Goal: Task Accomplishment & Management: Manage account settings

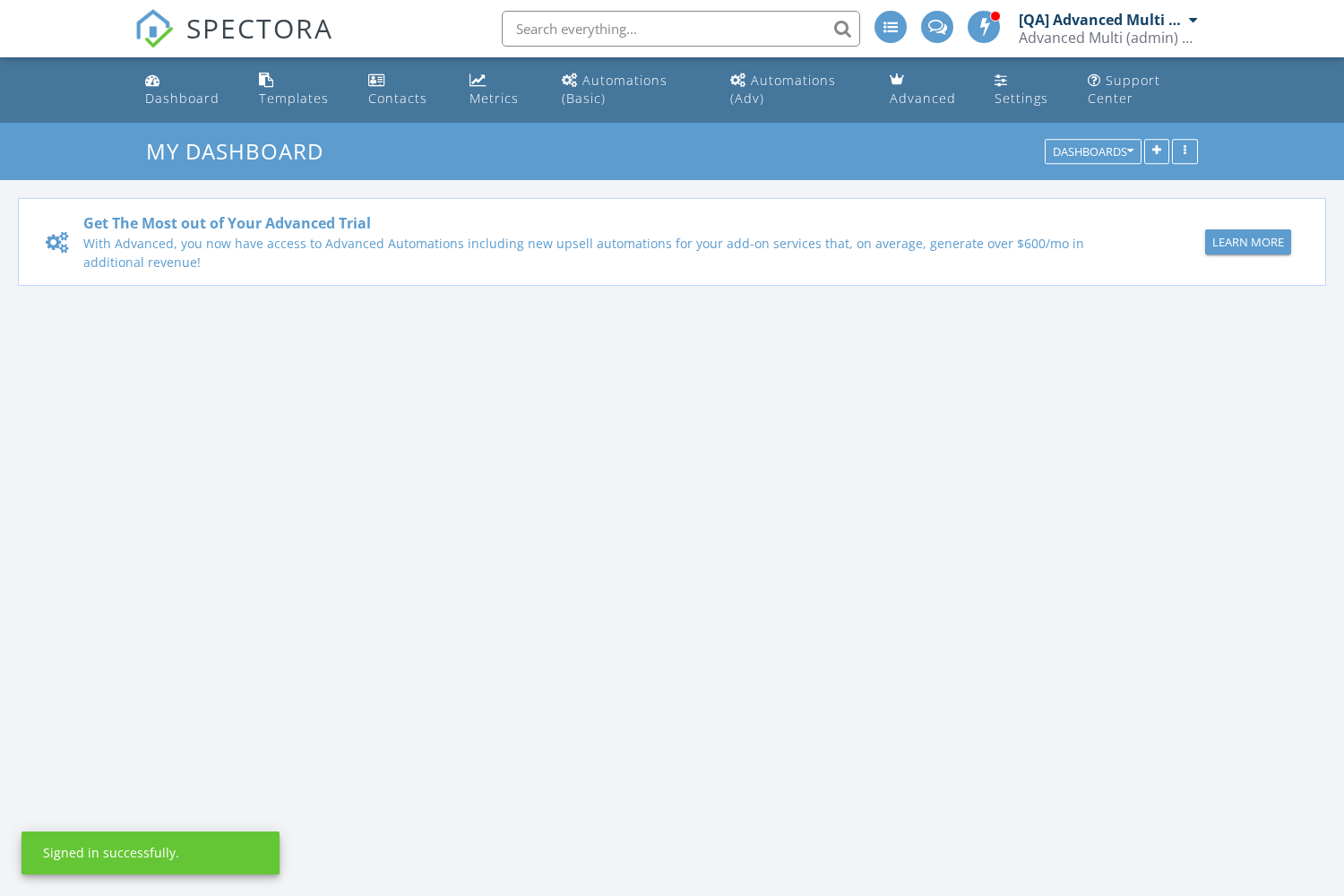
scroll to position [1632, 1345]
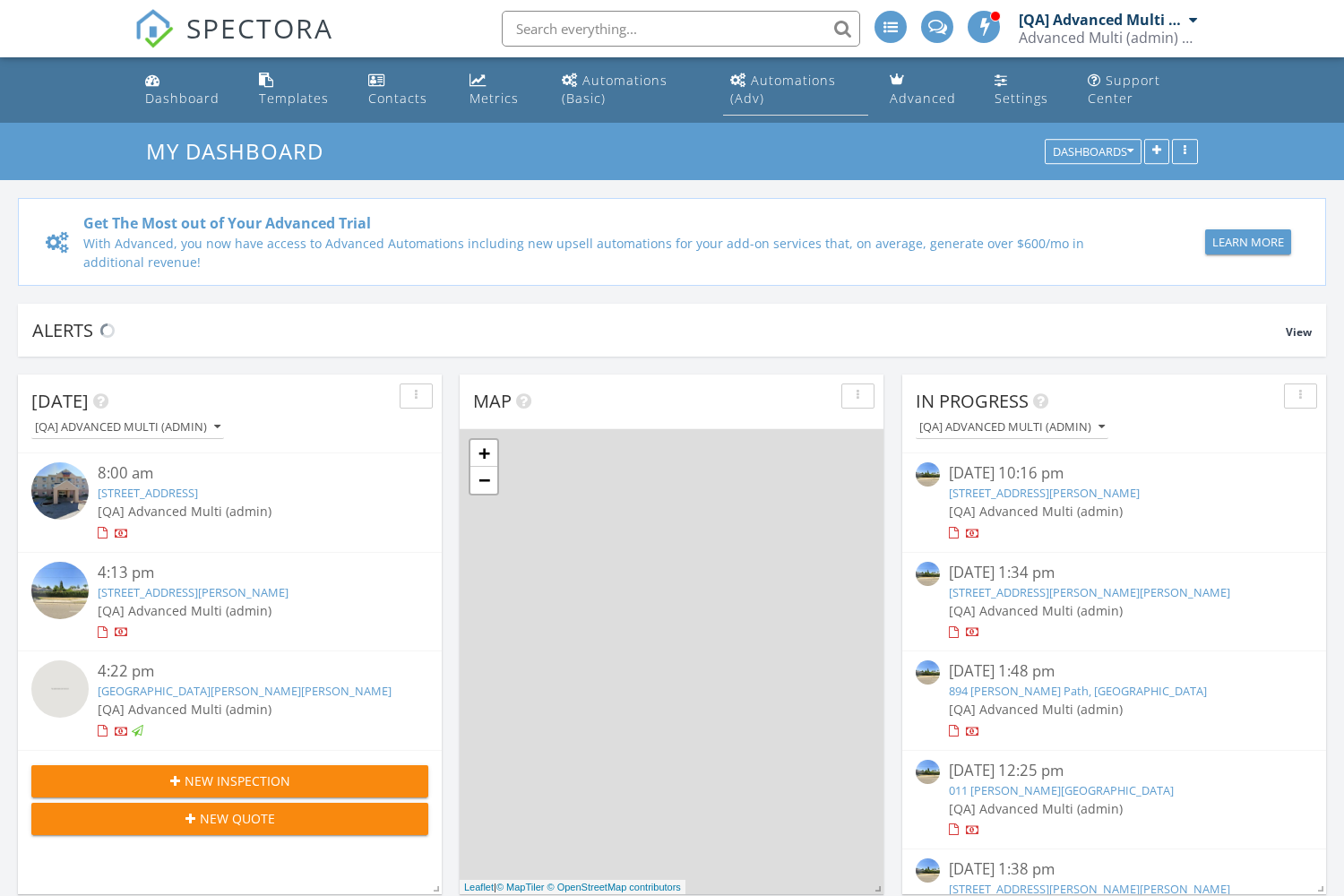
click at [794, 80] on div "Automations (Adv)" at bounding box center [783, 89] width 106 height 35
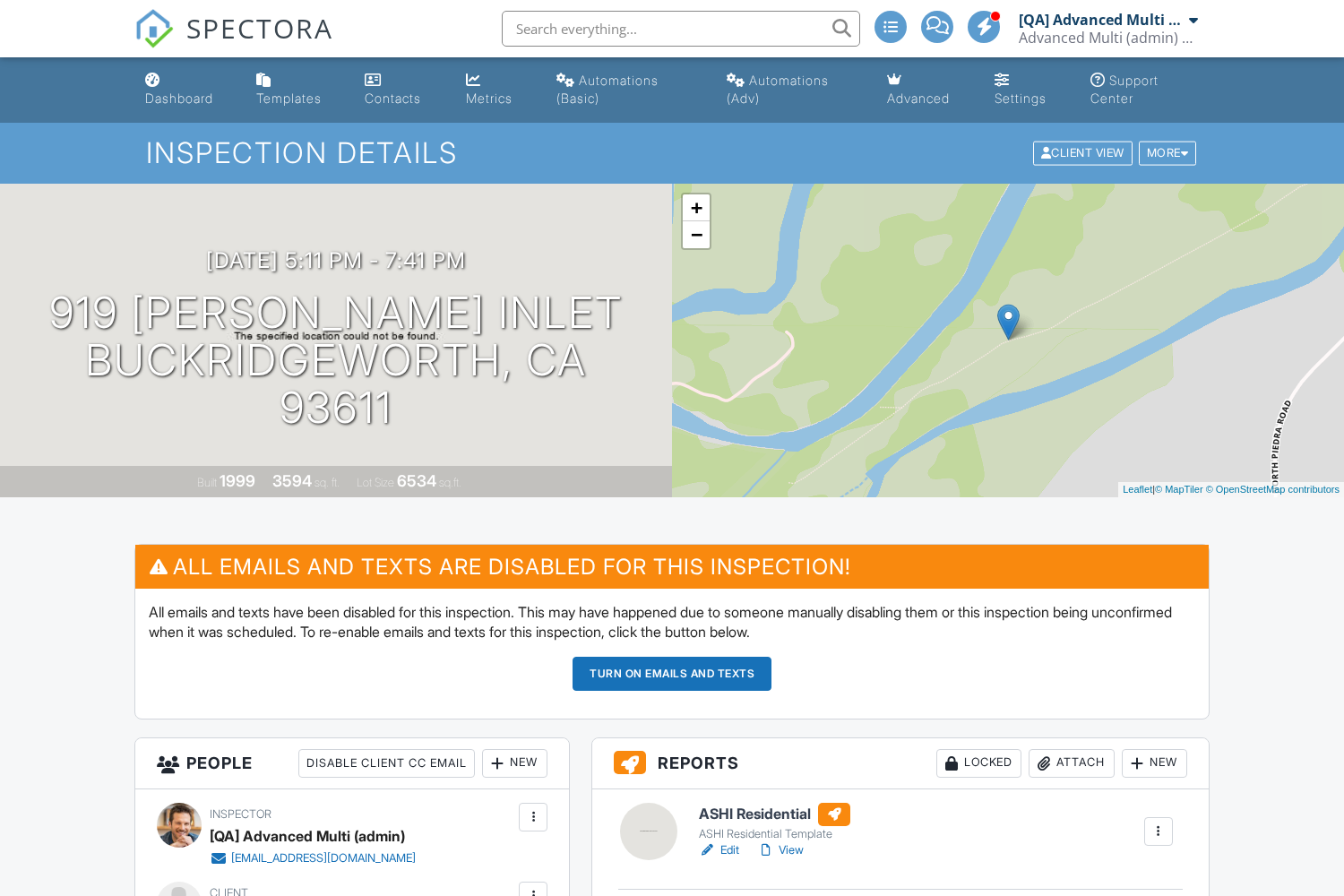
click at [672, 673] on button "Turn on emails and texts" at bounding box center [672, 673] width 199 height 34
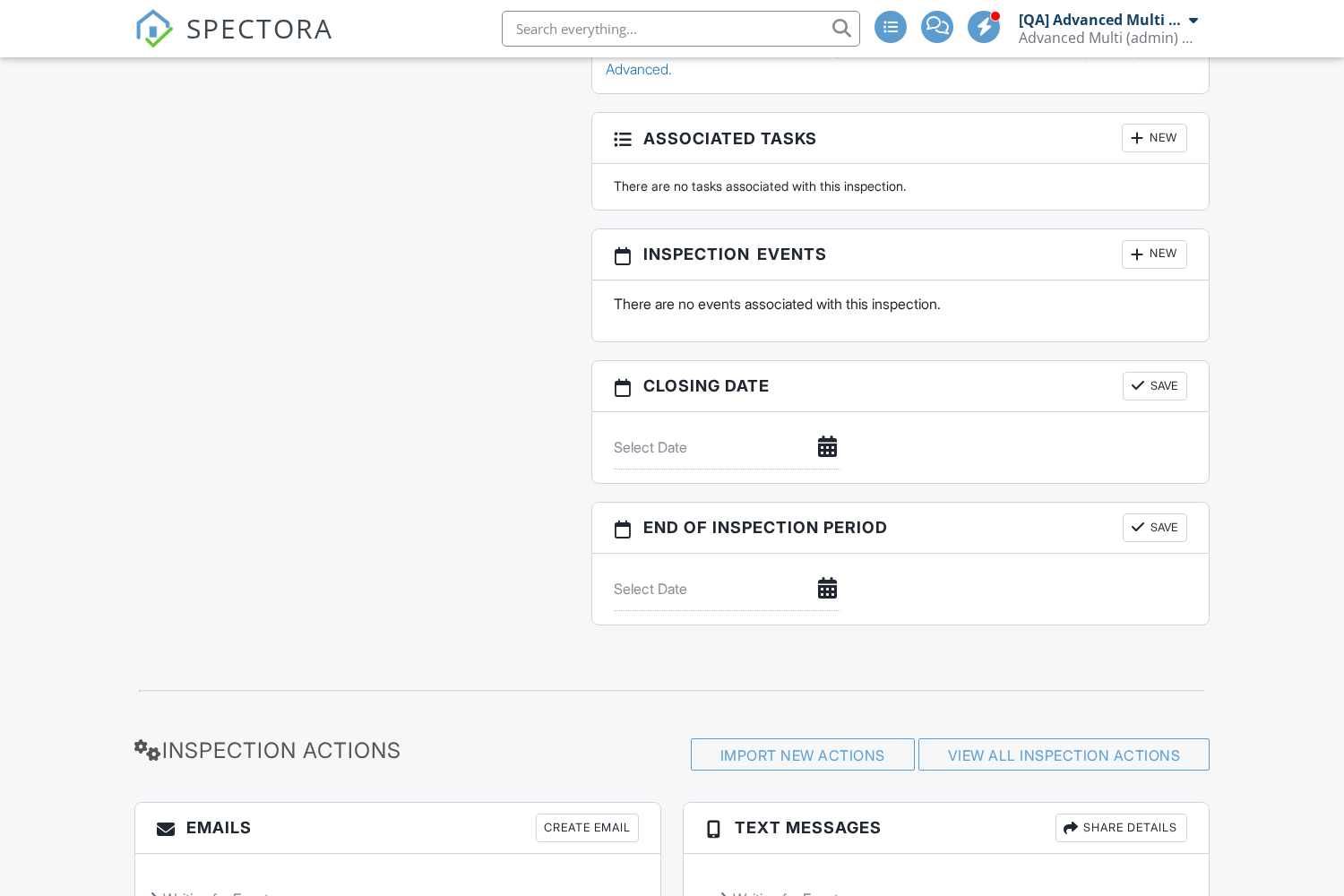
click at [727, 447] on input "text" at bounding box center [727, 448] width 227 height 44
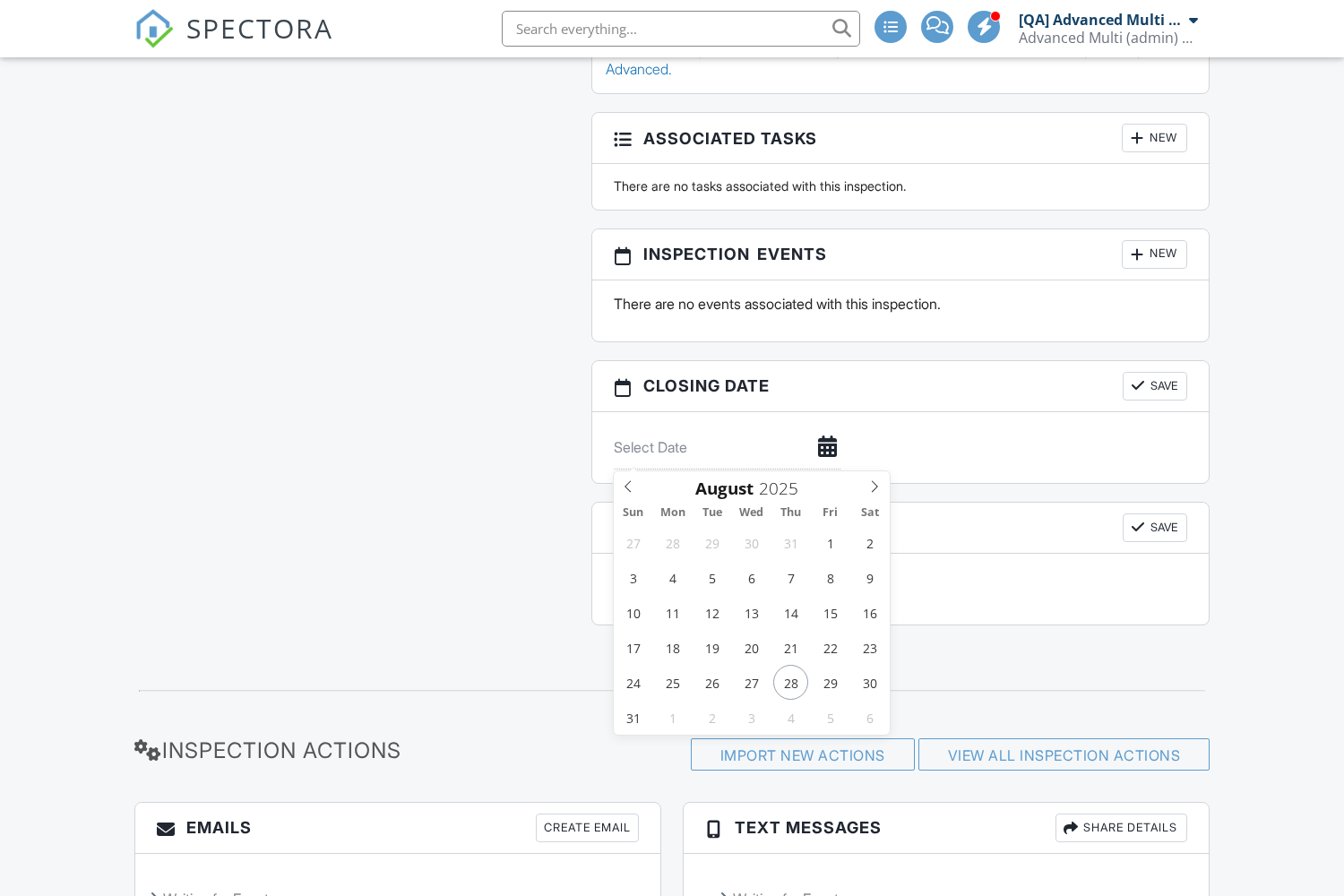
click at [829, 665] on span "29" at bounding box center [830, 682] width 35 height 35
type input "08/29/2025"
click at [1153, 371] on button "Save" at bounding box center [1155, 385] width 64 height 28
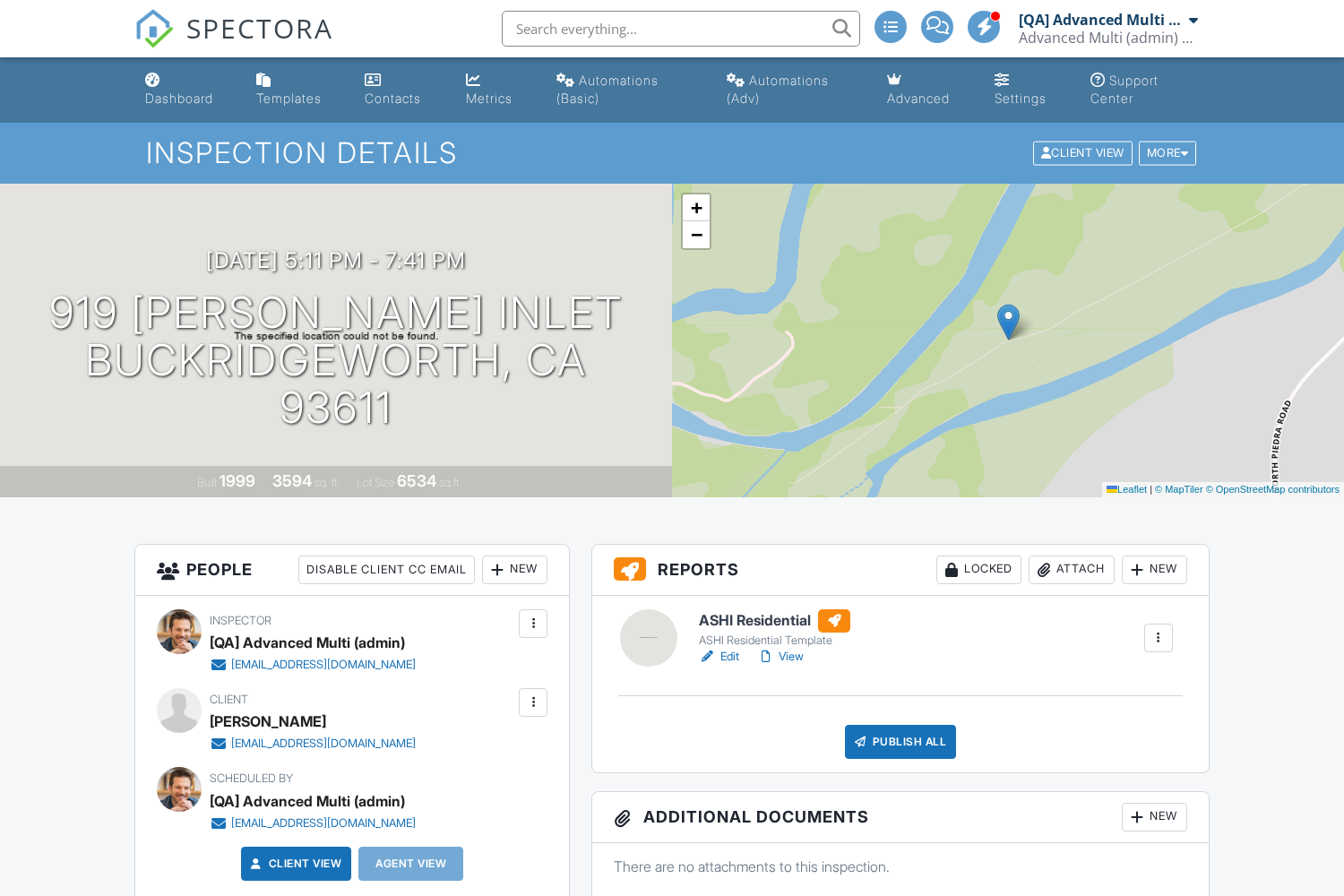
click at [791, 80] on div "Automations (Adv)" at bounding box center [777, 89] width 102 height 33
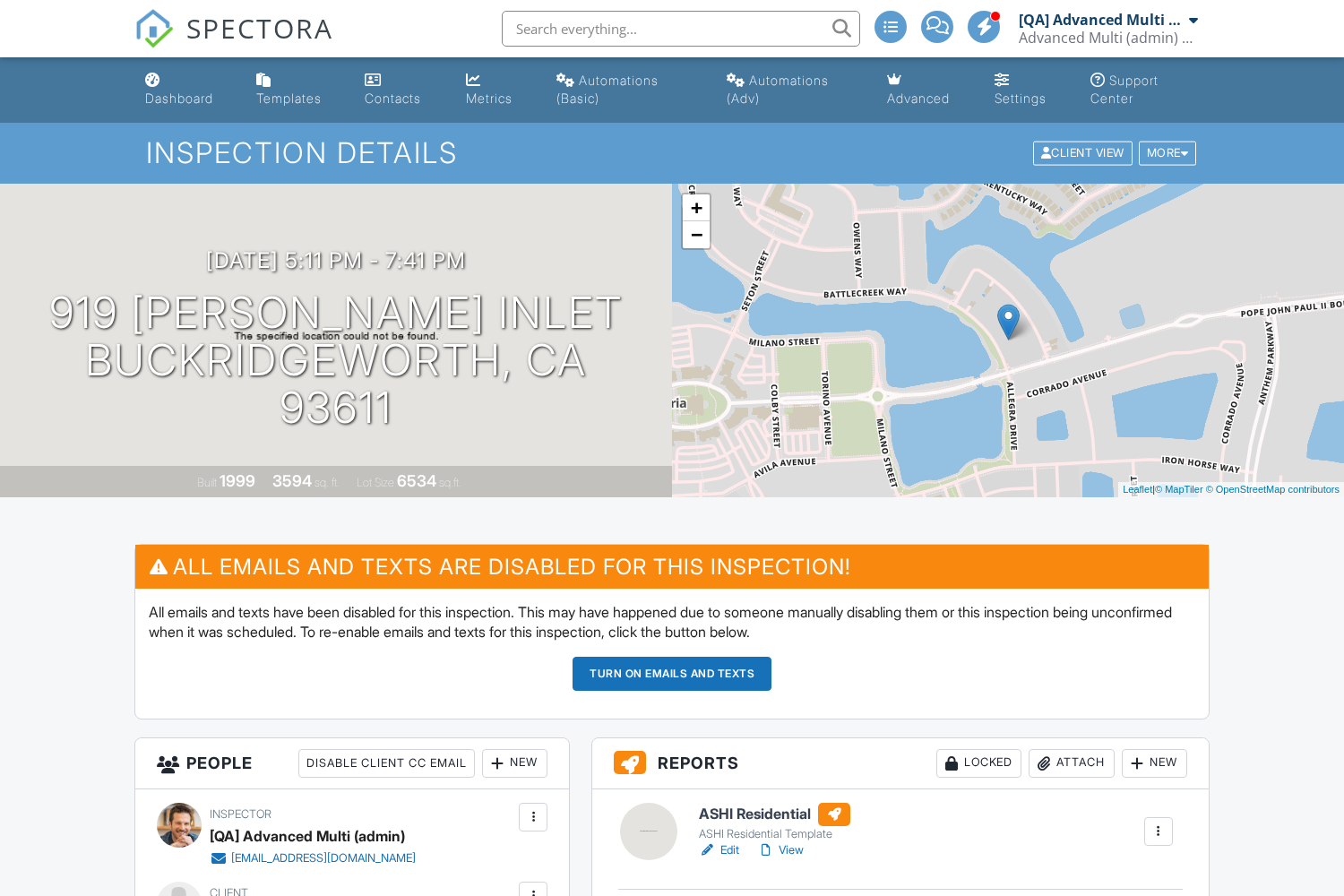
click at [672, 673] on button "Turn on emails and texts" at bounding box center [672, 673] width 199 height 34
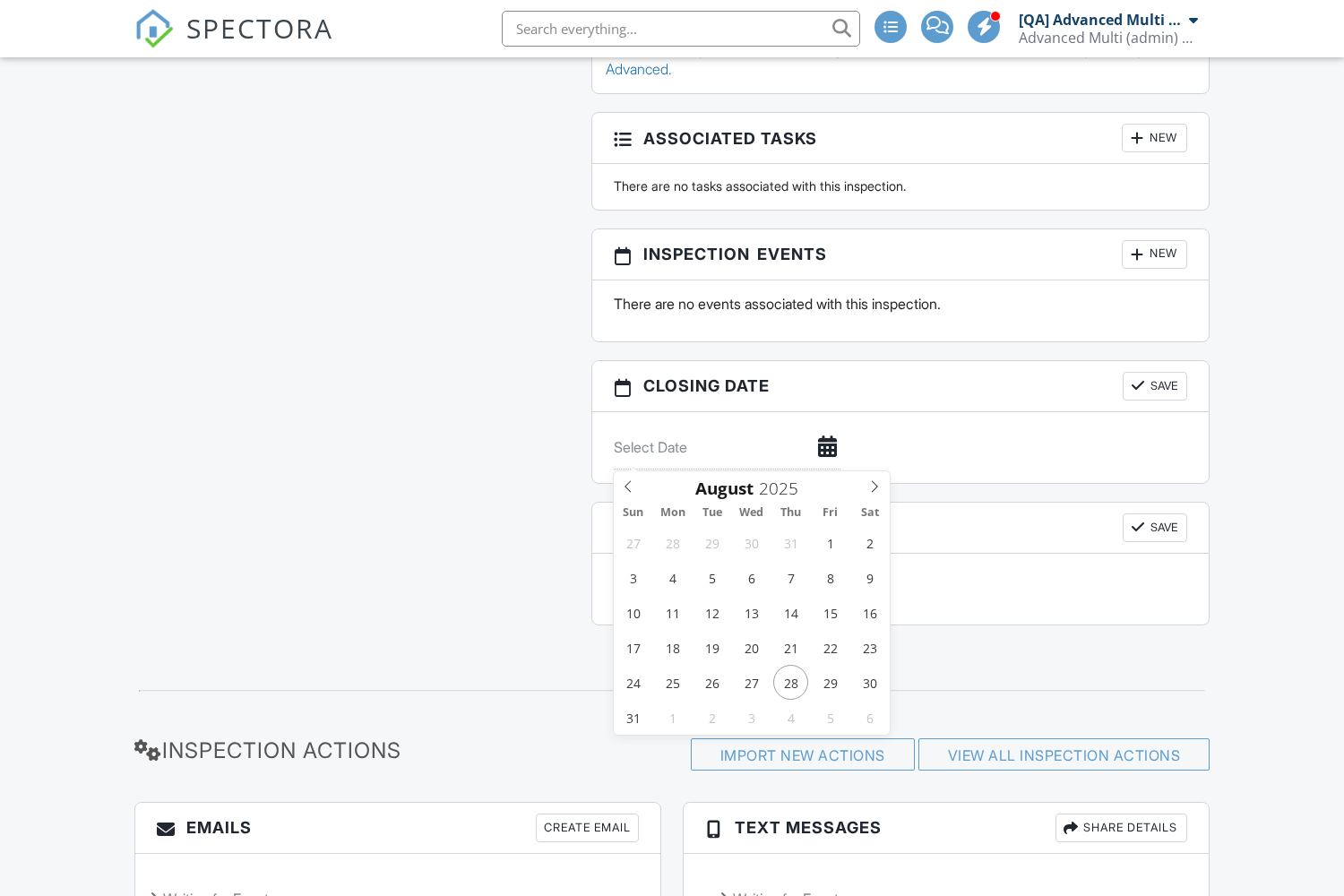
click at [829, 681] on span "29" at bounding box center [830, 682] width 35 height 35
type input "[DATE]"
click at [1153, 386] on button "Save" at bounding box center [1155, 385] width 64 height 28
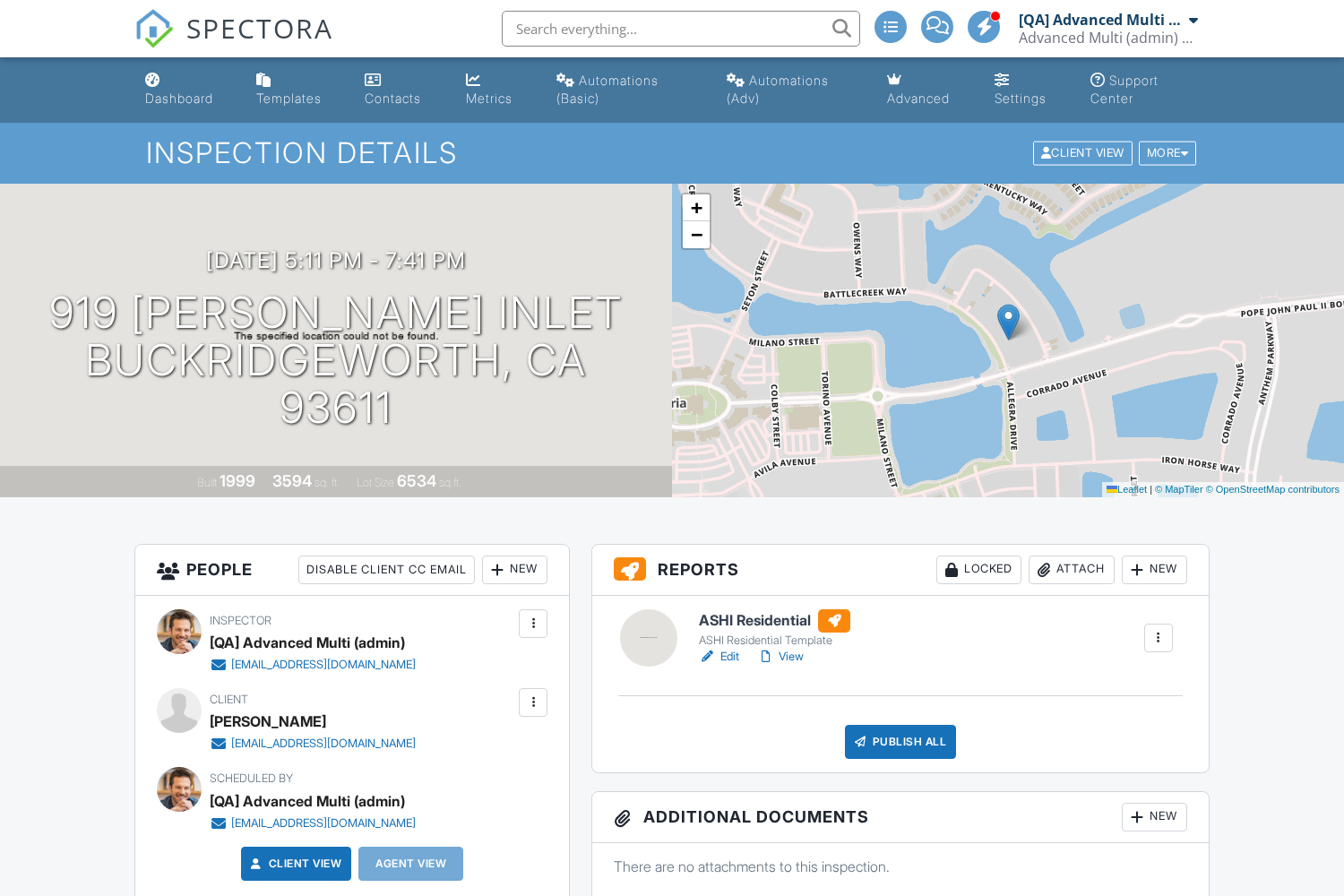
scroll to position [1767, 0]
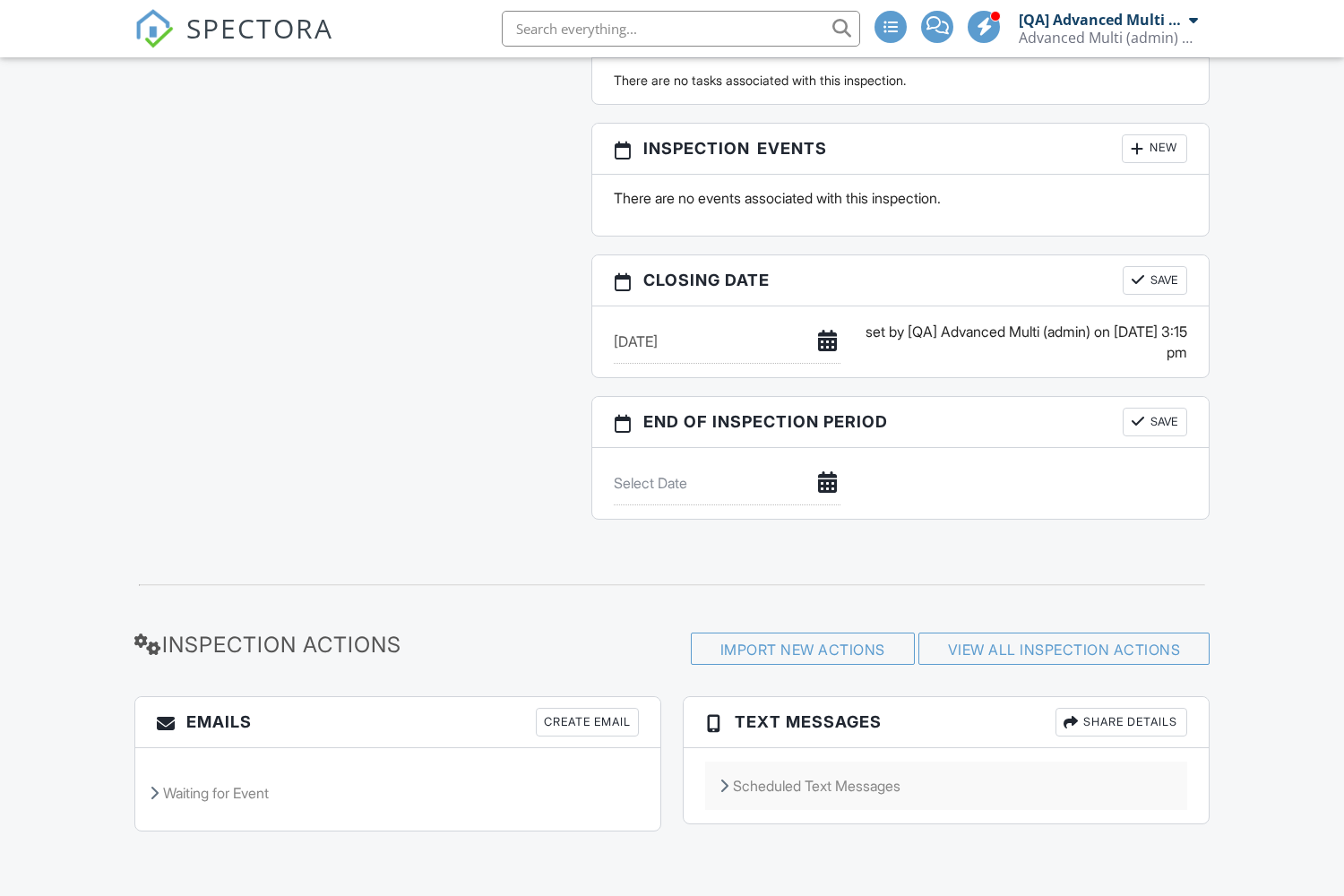
click at [946, 786] on div "Scheduled Text Messages" at bounding box center [947, 785] width 483 height 49
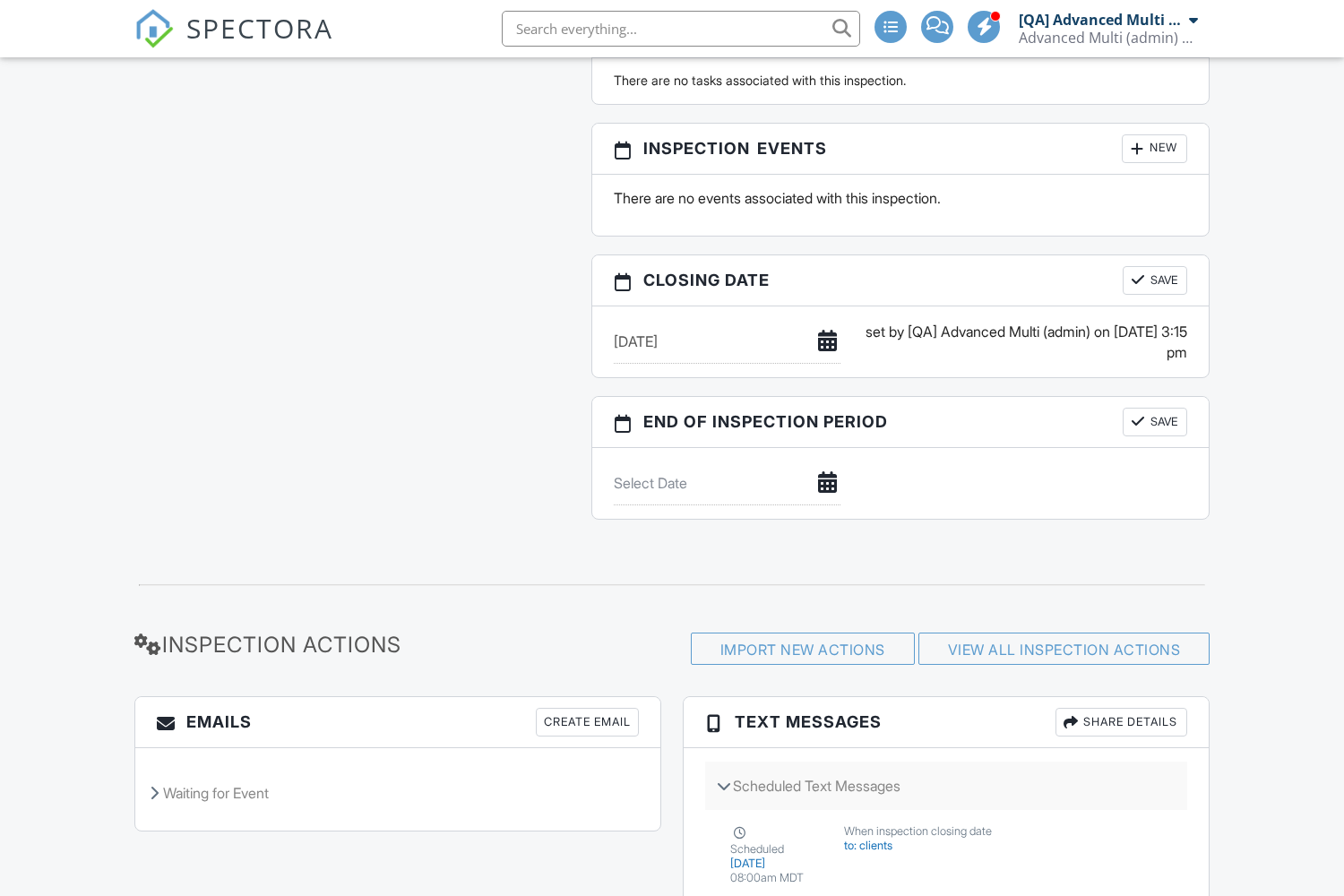
scroll to position [0, 0]
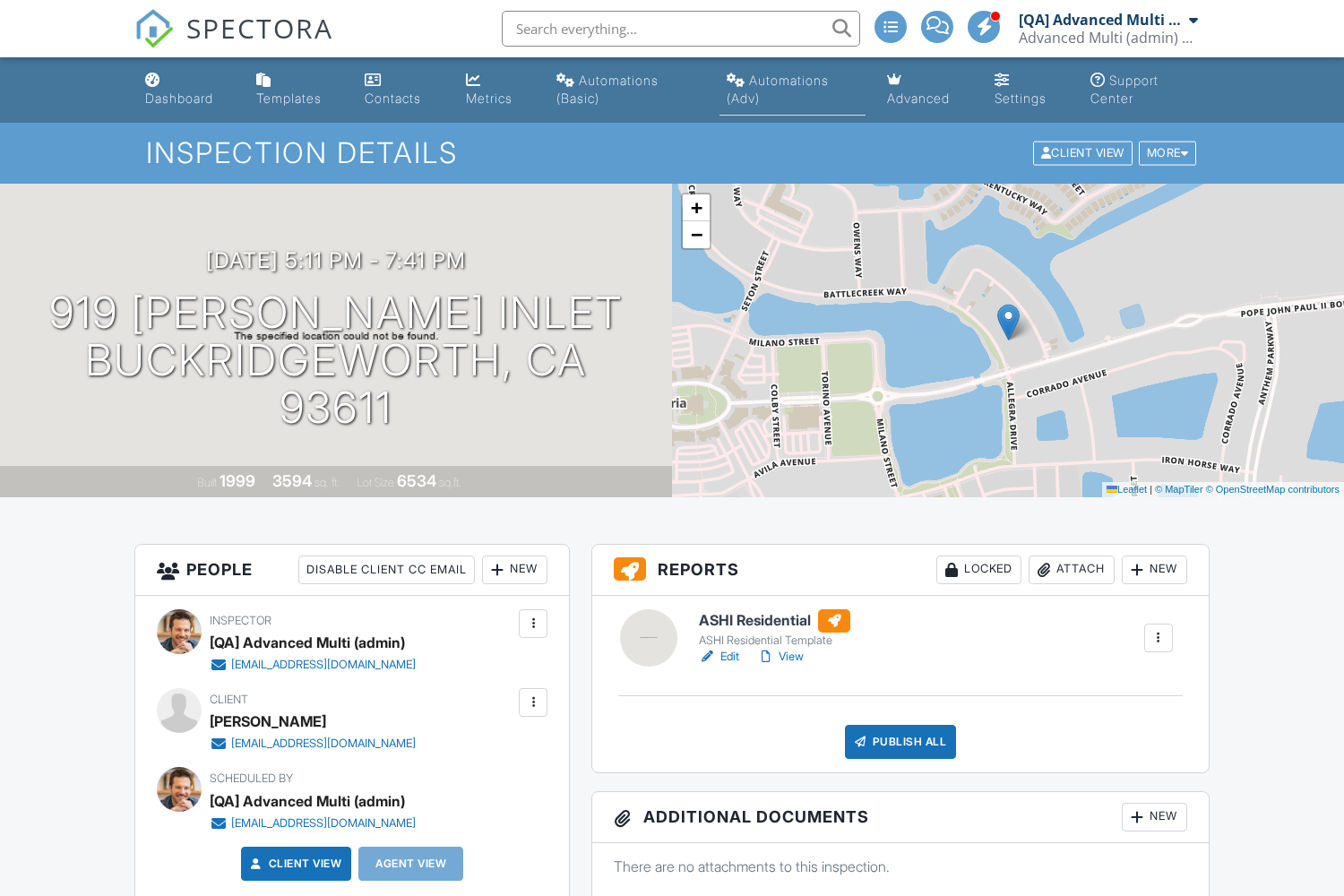
click at [791, 80] on div "Automations (Adv)" at bounding box center [777, 89] width 102 height 33
